Goal: Navigation & Orientation: Find specific page/section

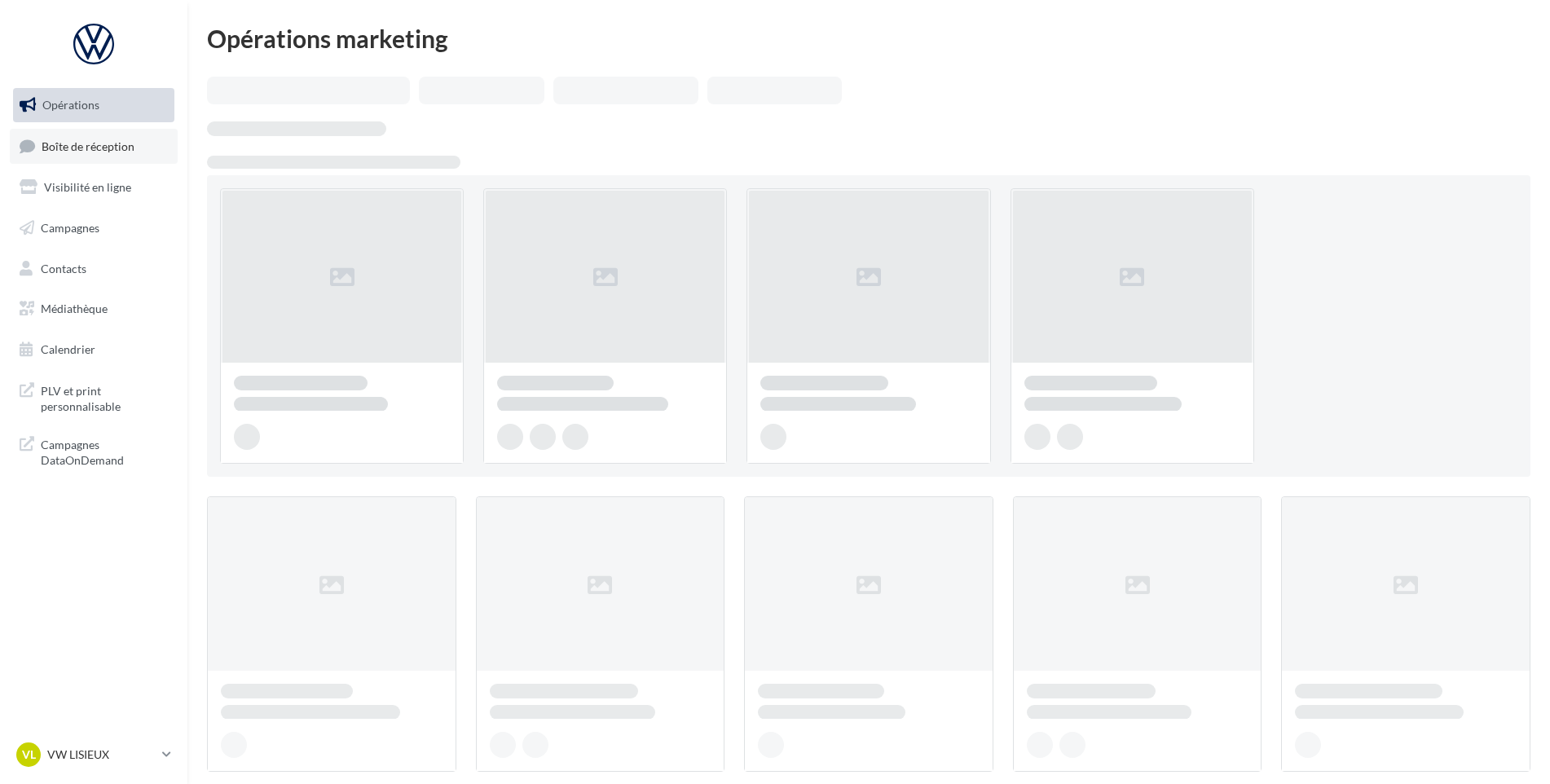
click at [93, 160] on link "Boîte de réception" at bounding box center [94, 146] width 168 height 35
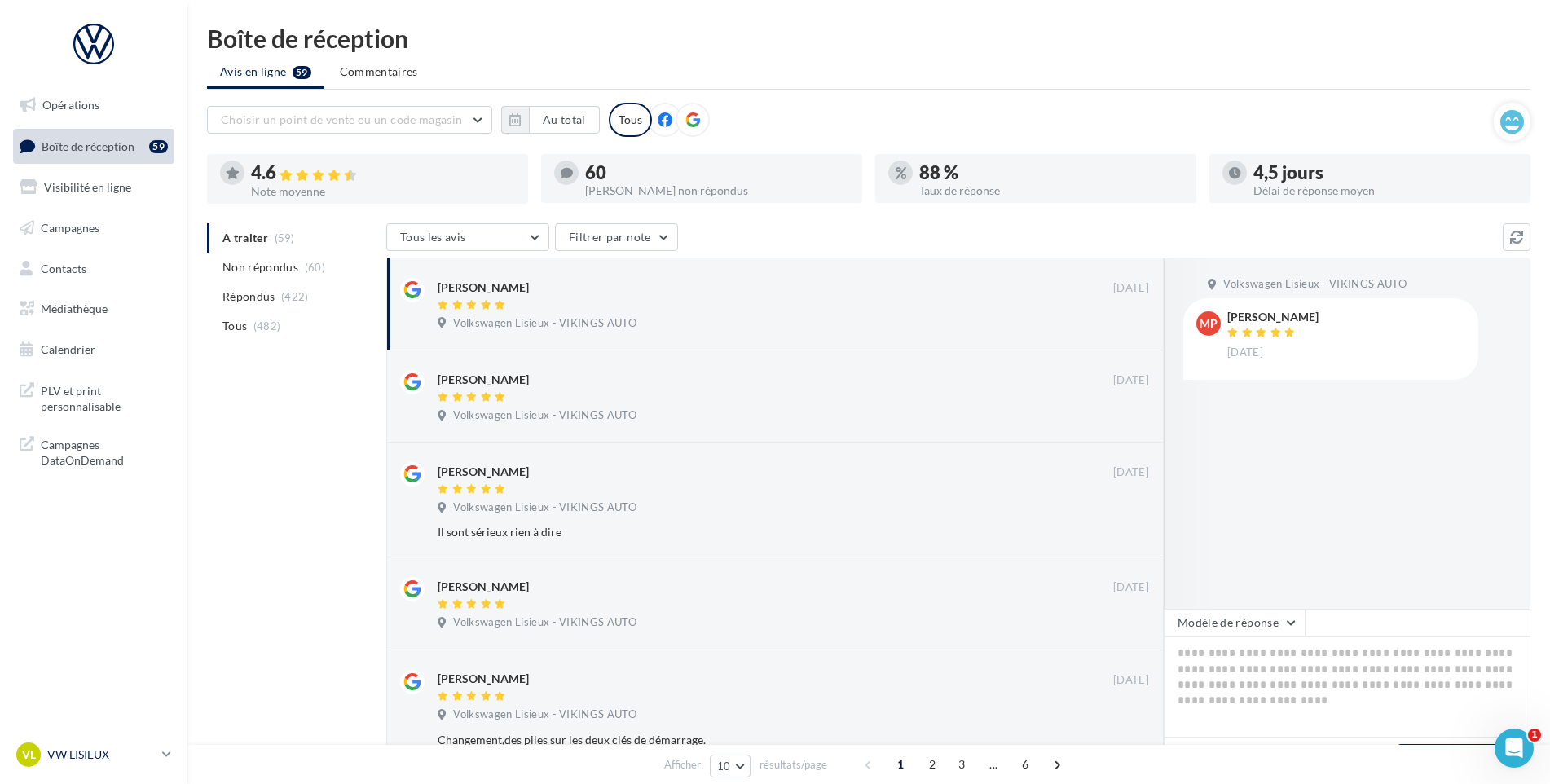
drag, startPoint x: 78, startPoint y: 736, endPoint x: 74, endPoint y: 748, distance: 12.6
click at [78, 736] on nav "Opérations Boîte de réception 59 Visibilité en ligne Campagnes Contacts Médiath…" at bounding box center [94, 392] width 188 height 784
click at [74, 748] on p "VW LISIEUX" at bounding box center [101, 754] width 108 height 17
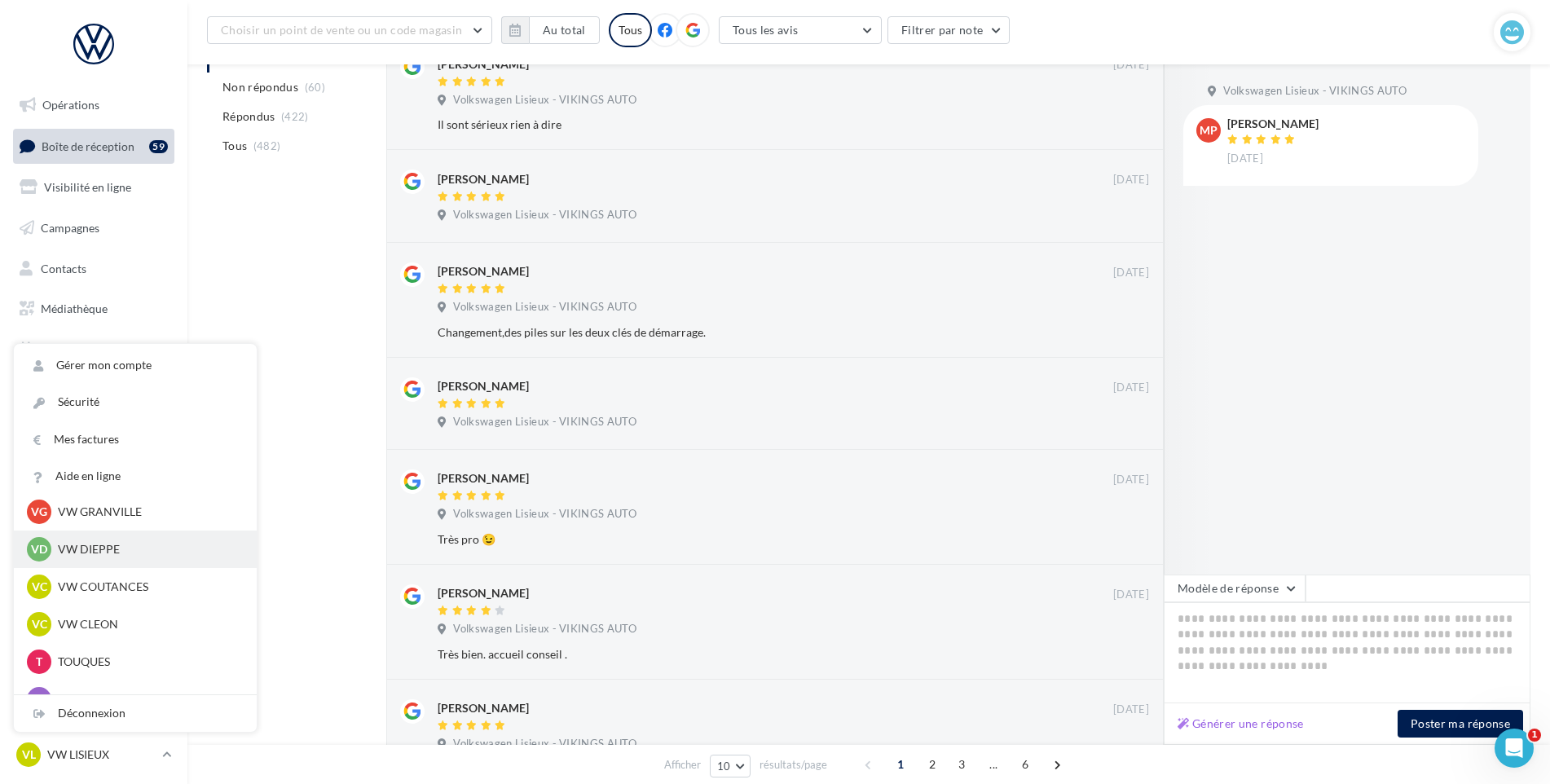
scroll to position [407, 0]
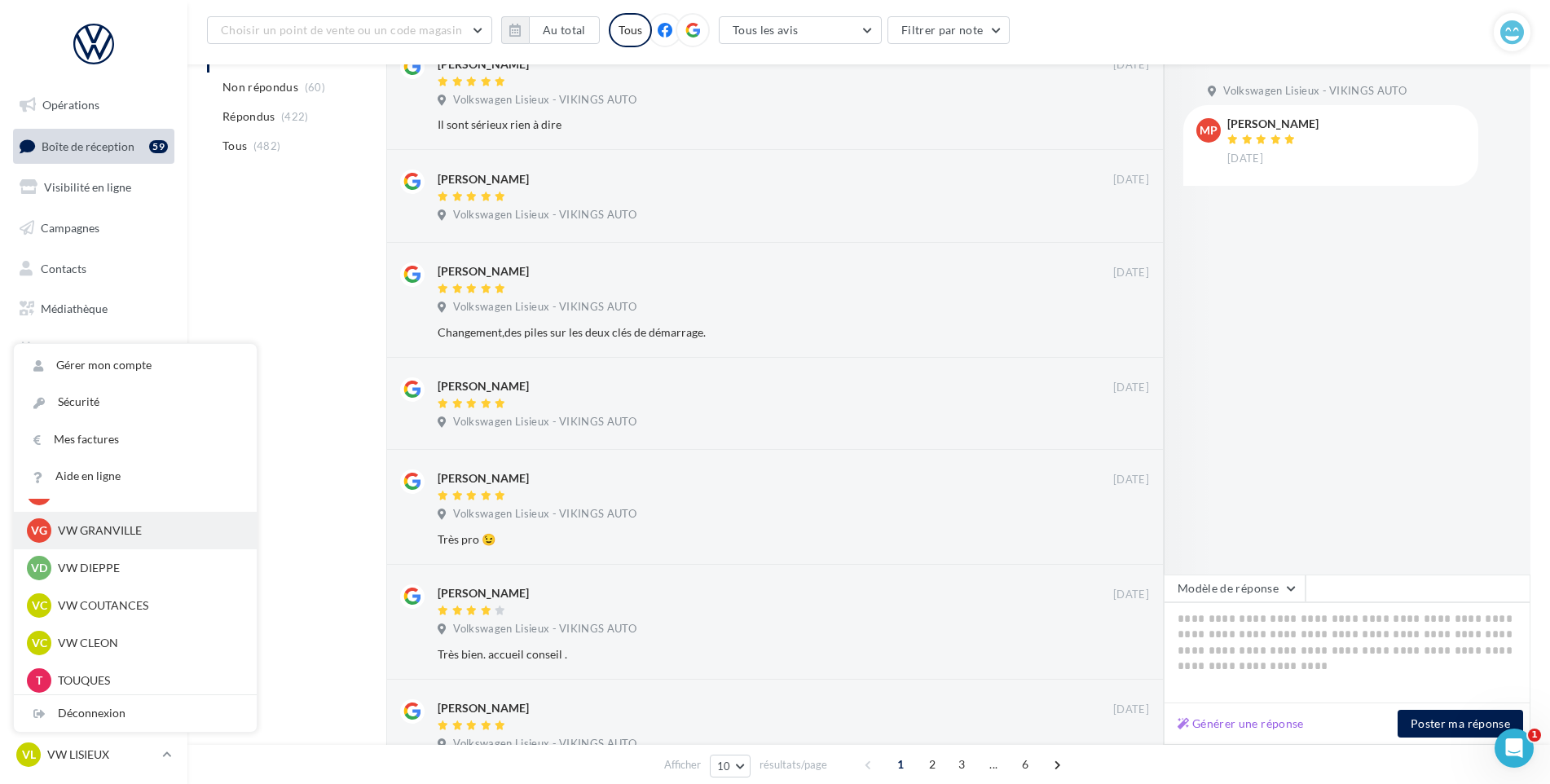
click at [115, 534] on p "VW GRANVILLE" at bounding box center [147, 530] width 180 height 17
